Goal: Transaction & Acquisition: Book appointment/travel/reservation

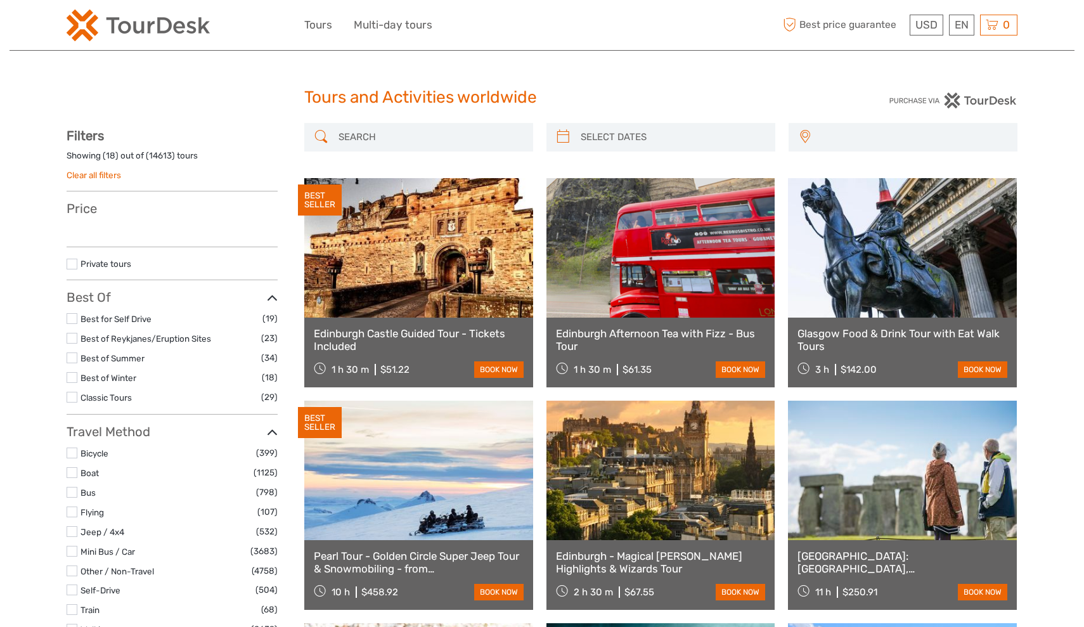
select select
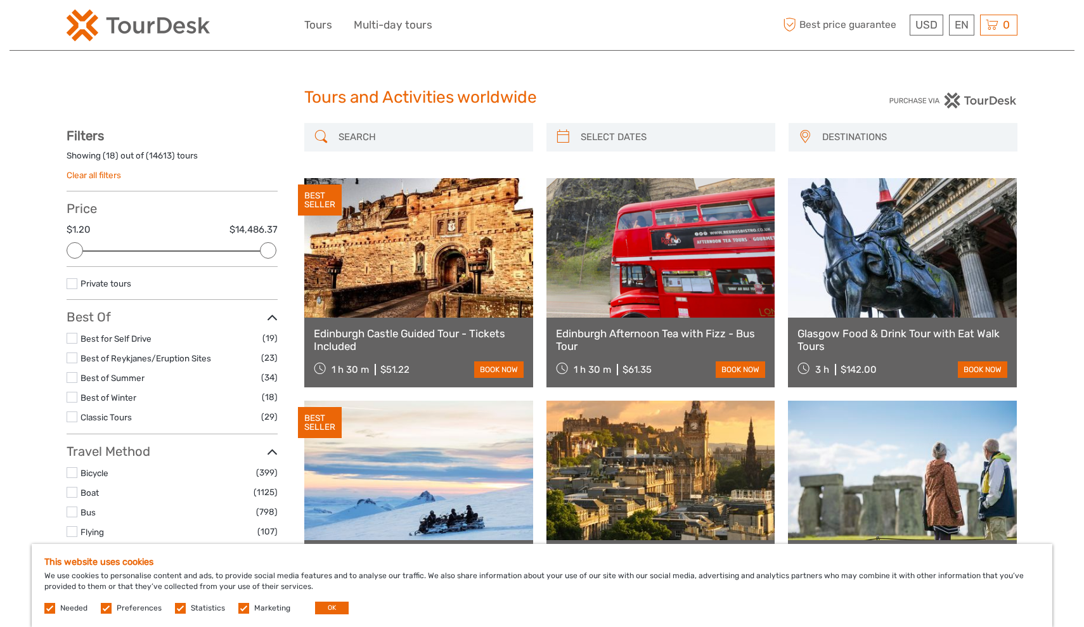
click at [413, 137] on input "search" at bounding box center [430, 137] width 193 height 22
click at [848, 144] on span "DESTINATIONS" at bounding box center [914, 137] width 195 height 21
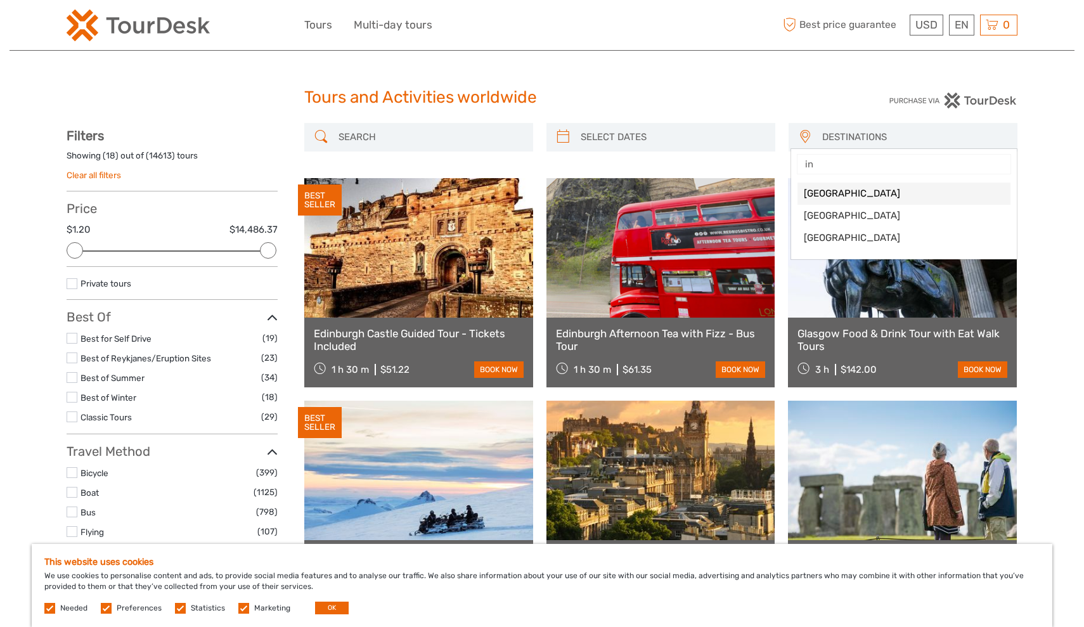
type input "i"
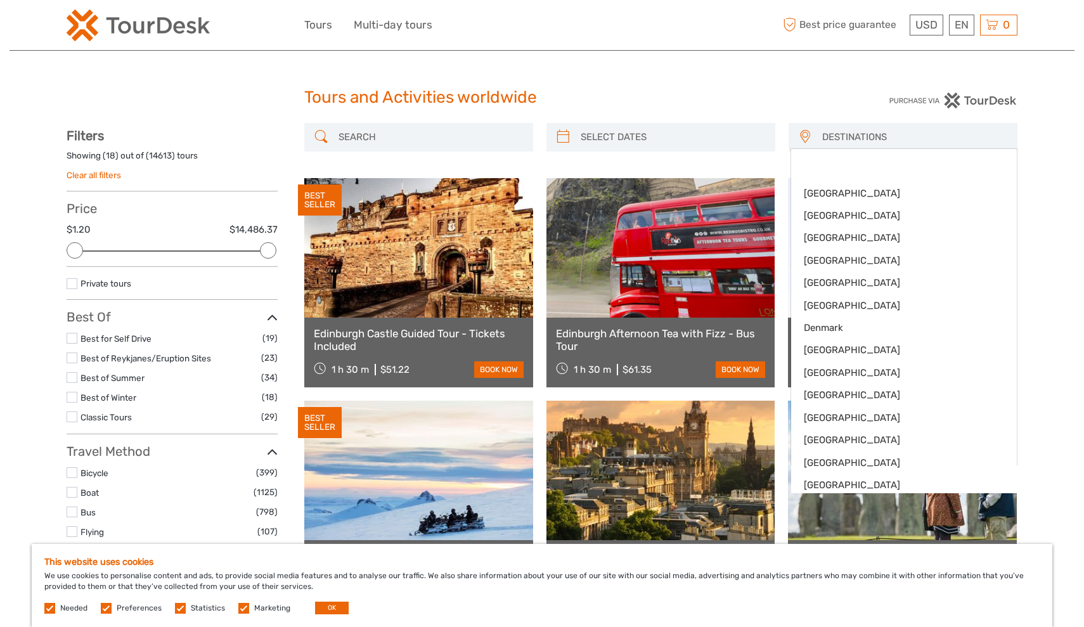
click at [183, 101] on div "Tours and Activities worldwide Tours and Activities worldwide" at bounding box center [542, 102] width 951 height 41
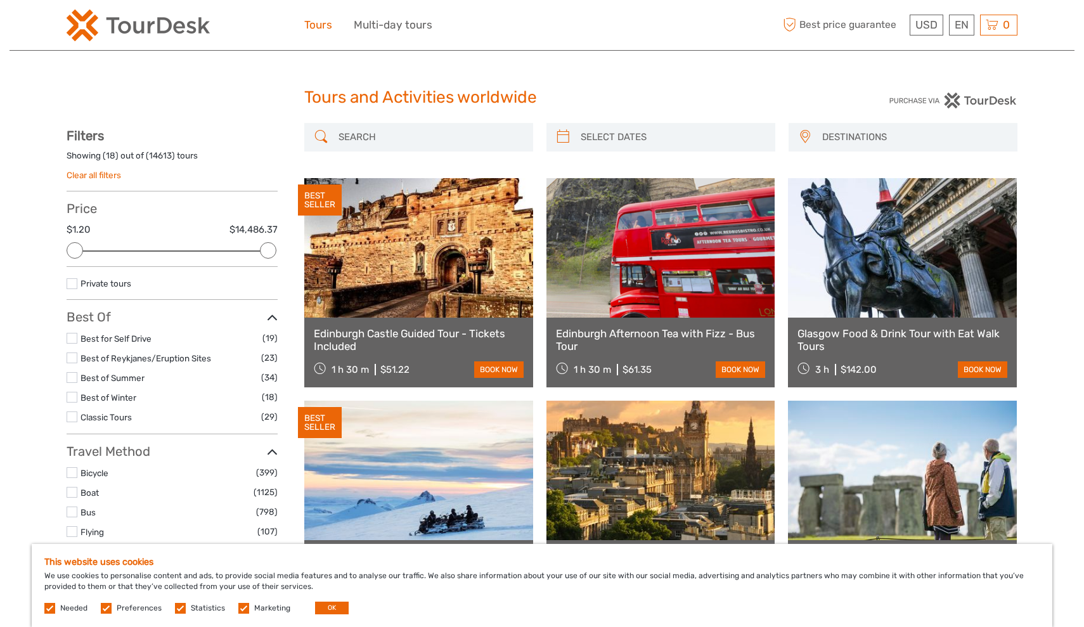
click at [314, 27] on link "Tours" at bounding box center [318, 25] width 28 height 18
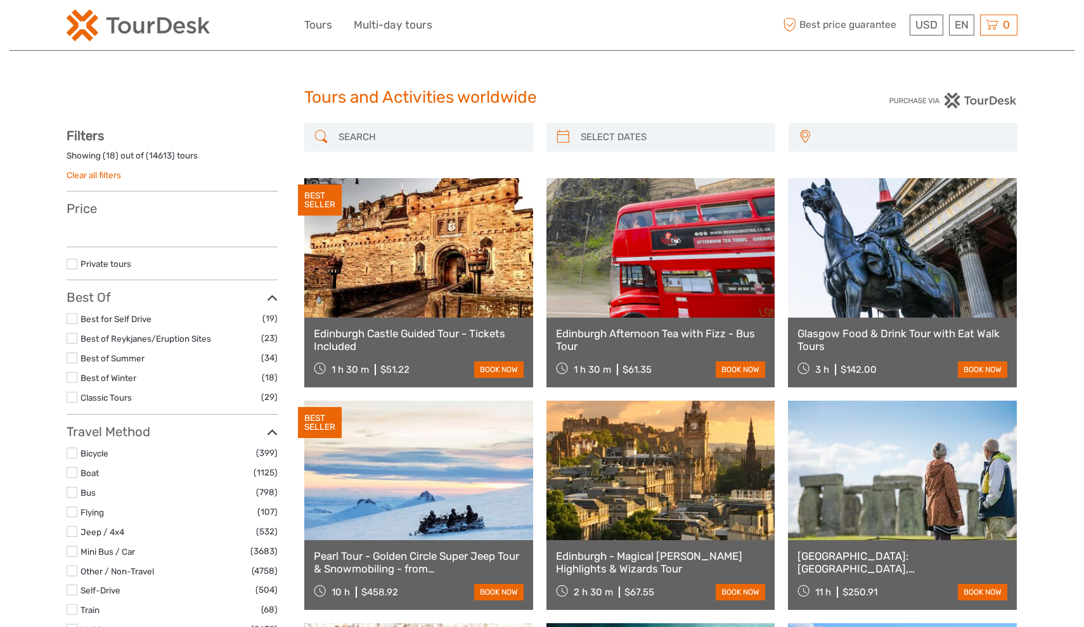
select select
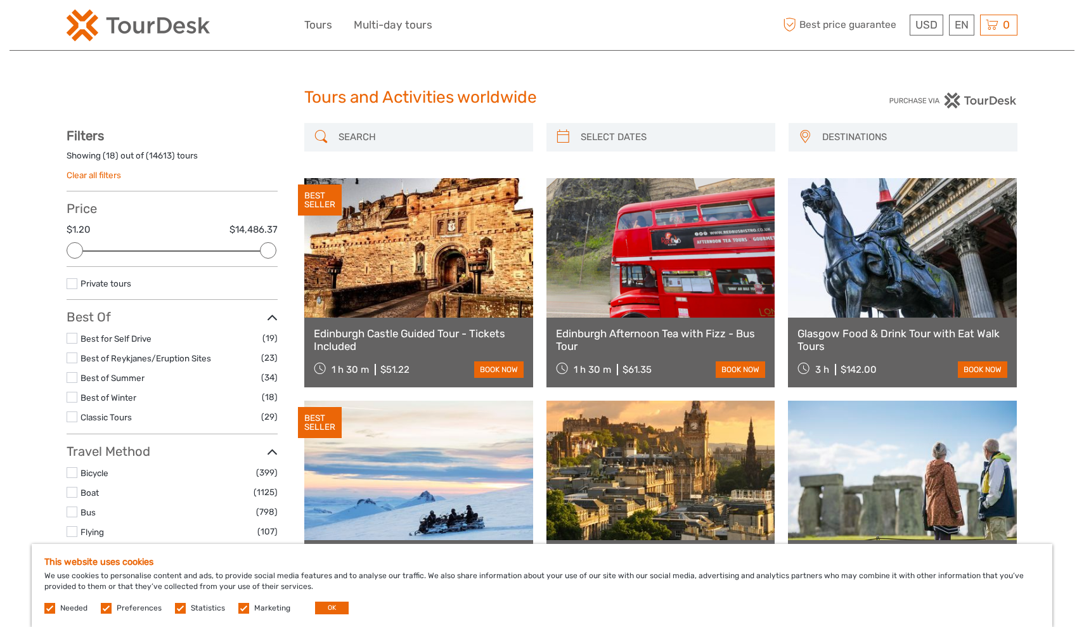
click at [900, 294] on link at bounding box center [902, 248] width 229 height 140
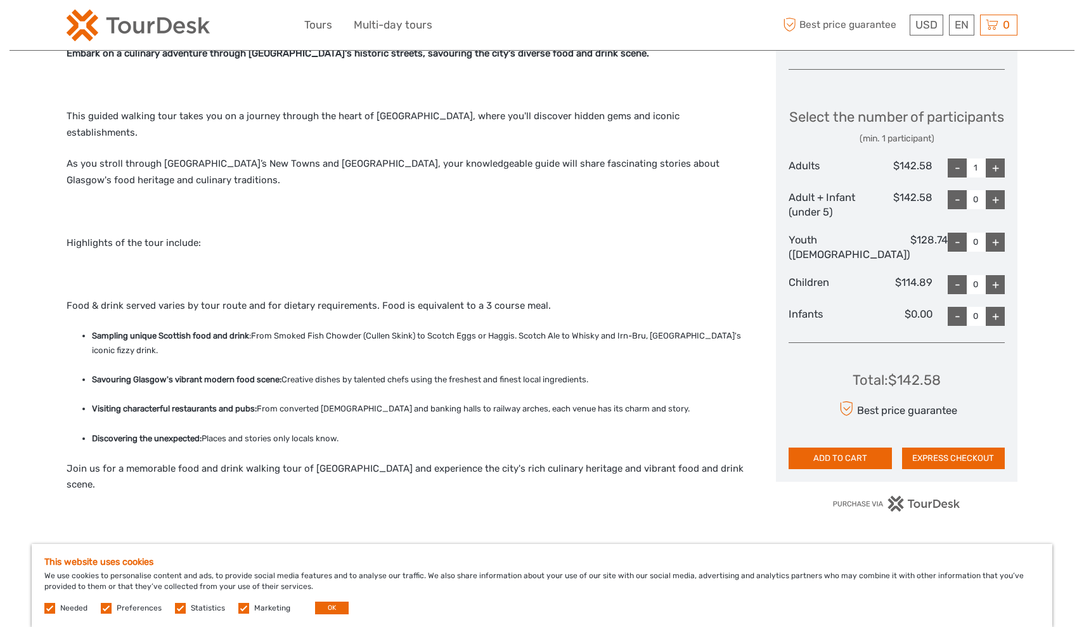
scroll to position [541, 0]
